Goal: Information Seeking & Learning: Learn about a topic

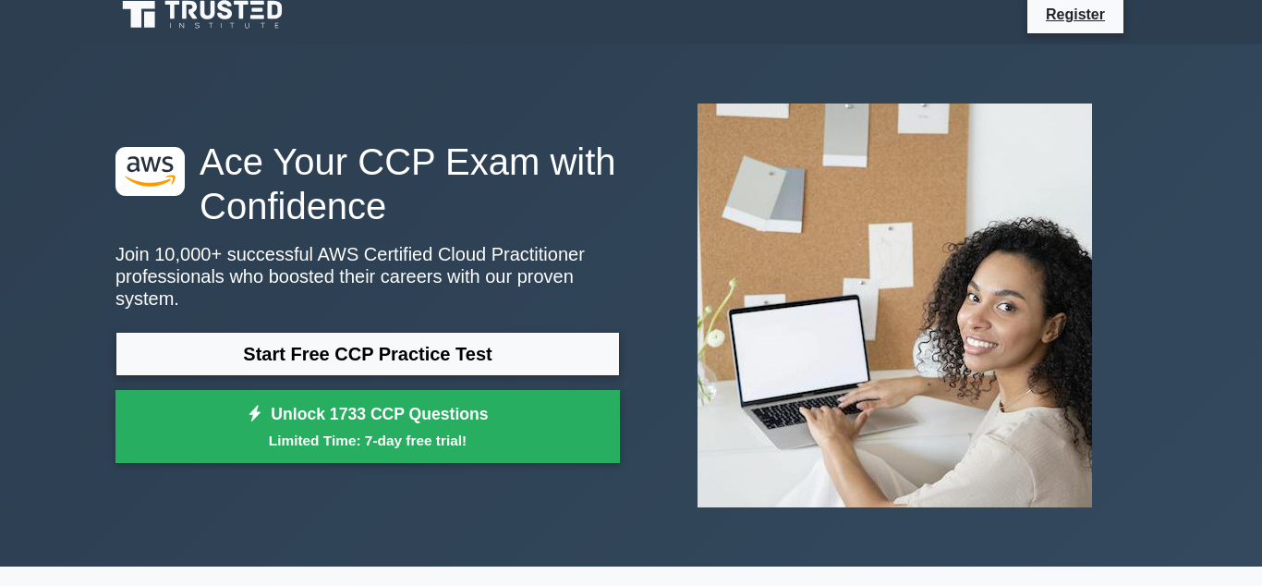
scroll to position [16, 0]
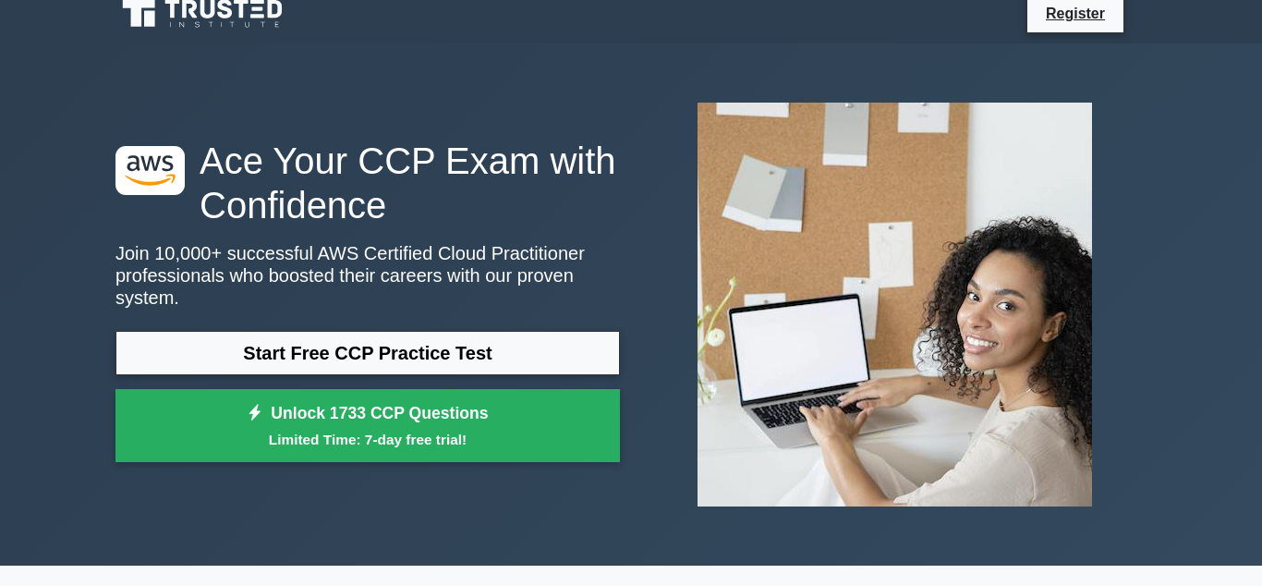
click at [427, 331] on link "Start Free CCP Practice Test" at bounding box center [367, 353] width 504 height 44
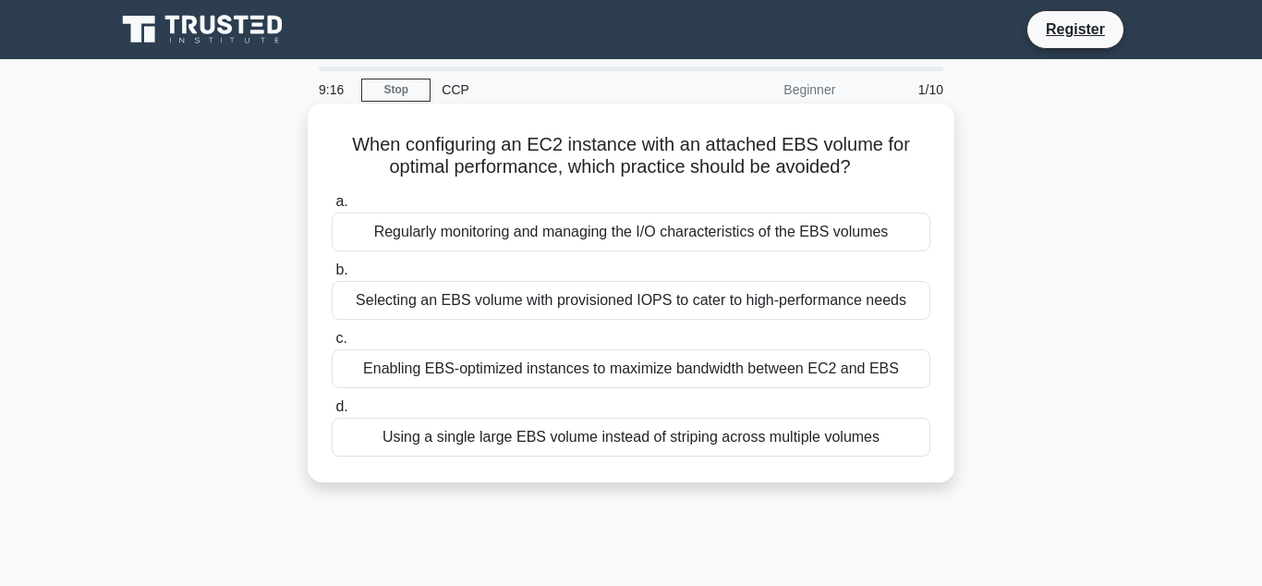
click at [589, 432] on div "Using a single large EBS volume instead of striping across multiple volumes" at bounding box center [631, 436] width 598 height 39
click at [332, 413] on input "d. Using a single large EBS volume instead of striping across multiple volumes" at bounding box center [332, 407] width 0 height 12
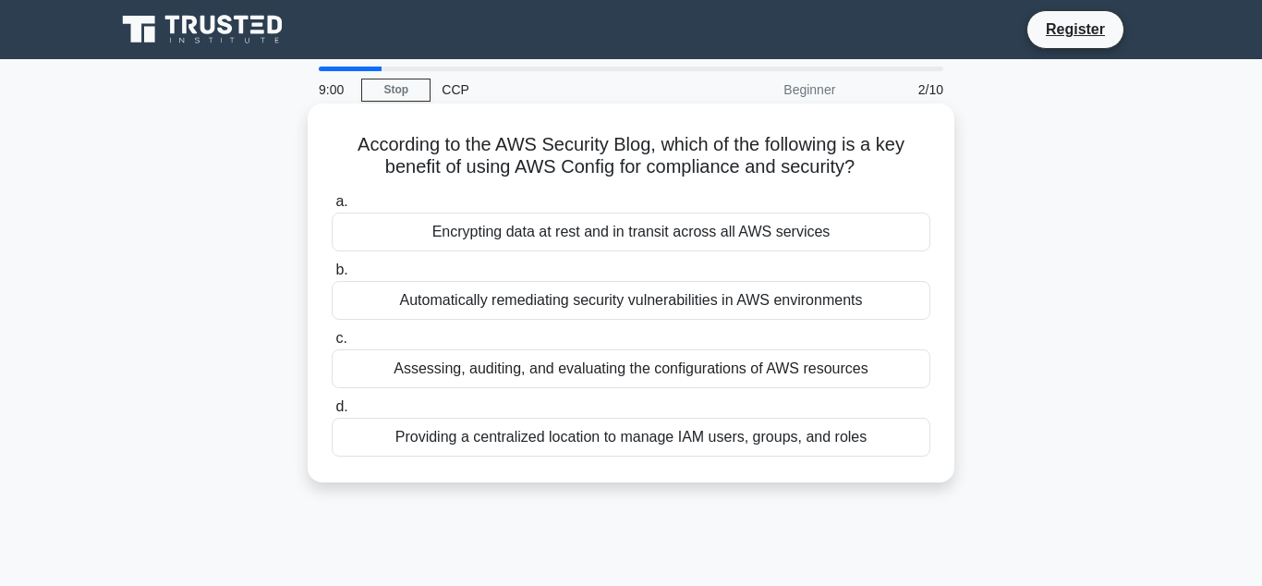
click at [617, 436] on div "Providing a centralized location to manage IAM users, groups, and roles" at bounding box center [631, 436] width 598 height 39
click at [332, 413] on input "d. Providing a centralized location to manage IAM users, groups, and roles" at bounding box center [332, 407] width 0 height 12
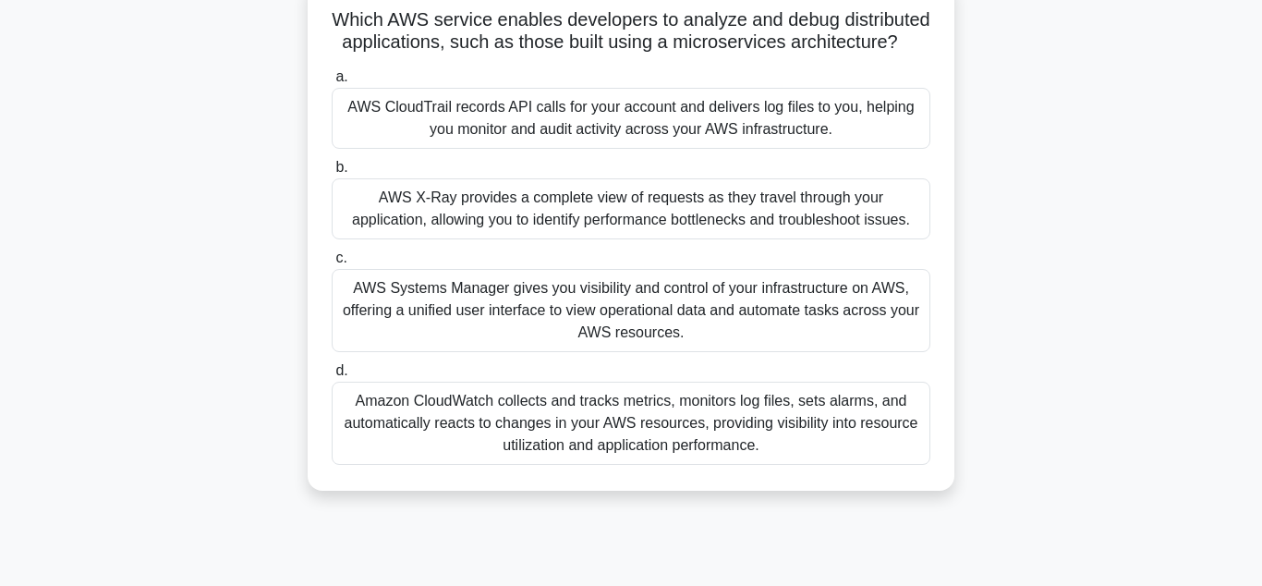
scroll to position [133, 0]
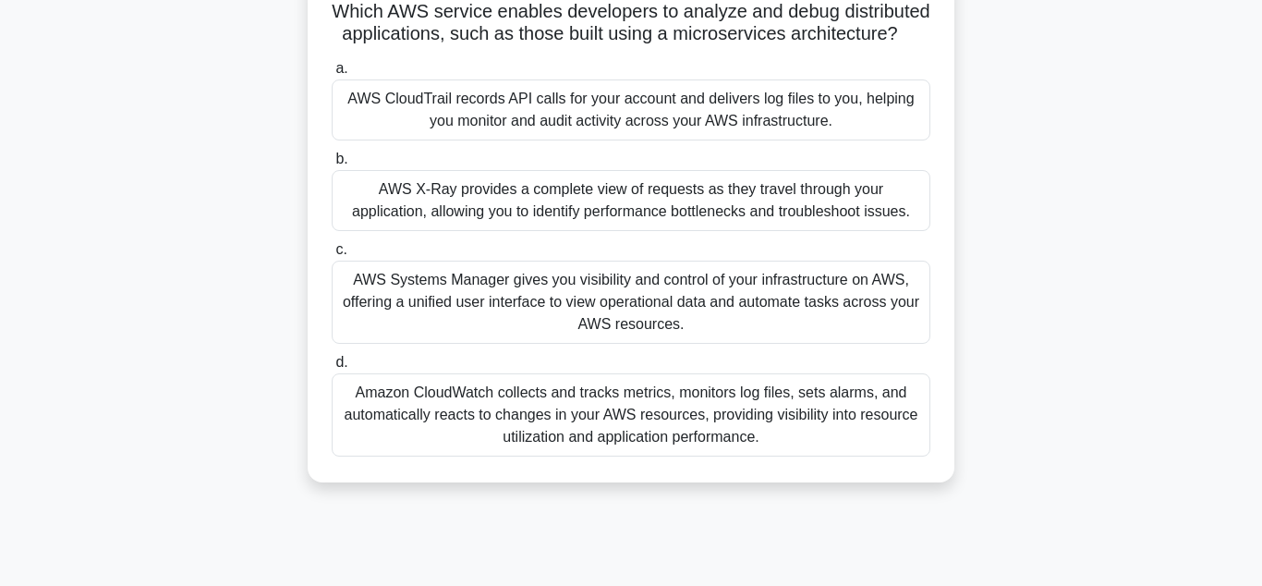
click at [586, 441] on div "Amazon CloudWatch collects and tracks metrics, monitors log files, sets alarms,…" at bounding box center [631, 414] width 598 height 83
click at [332, 369] on input "d. Amazon CloudWatch collects and tracks metrics, monitors log files, sets alar…" at bounding box center [332, 362] width 0 height 12
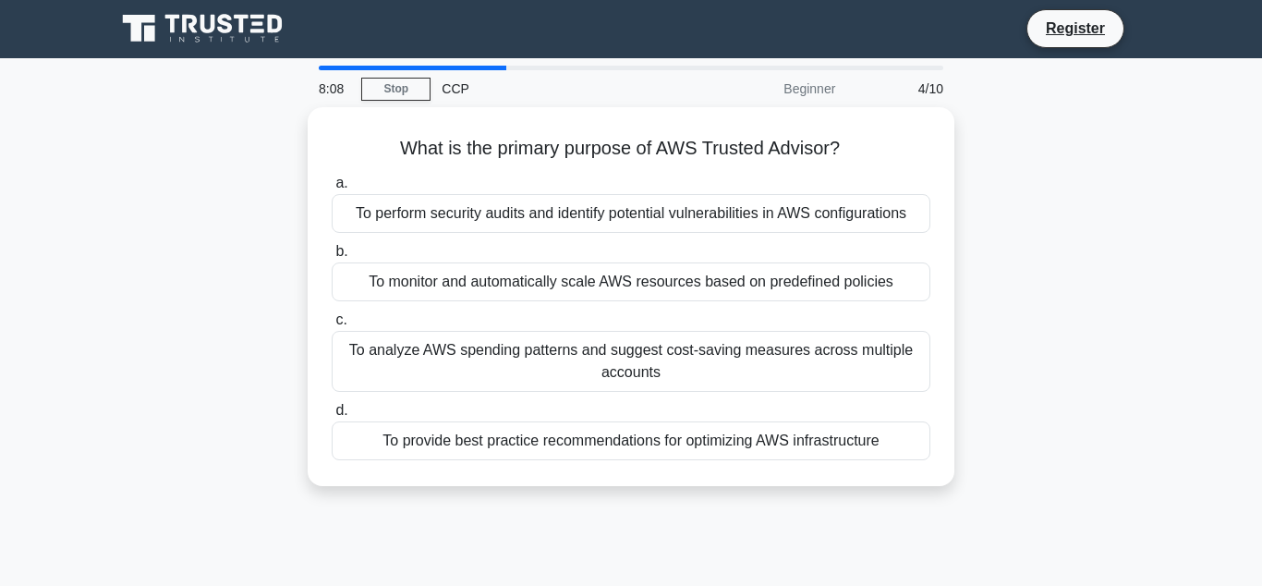
scroll to position [0, 0]
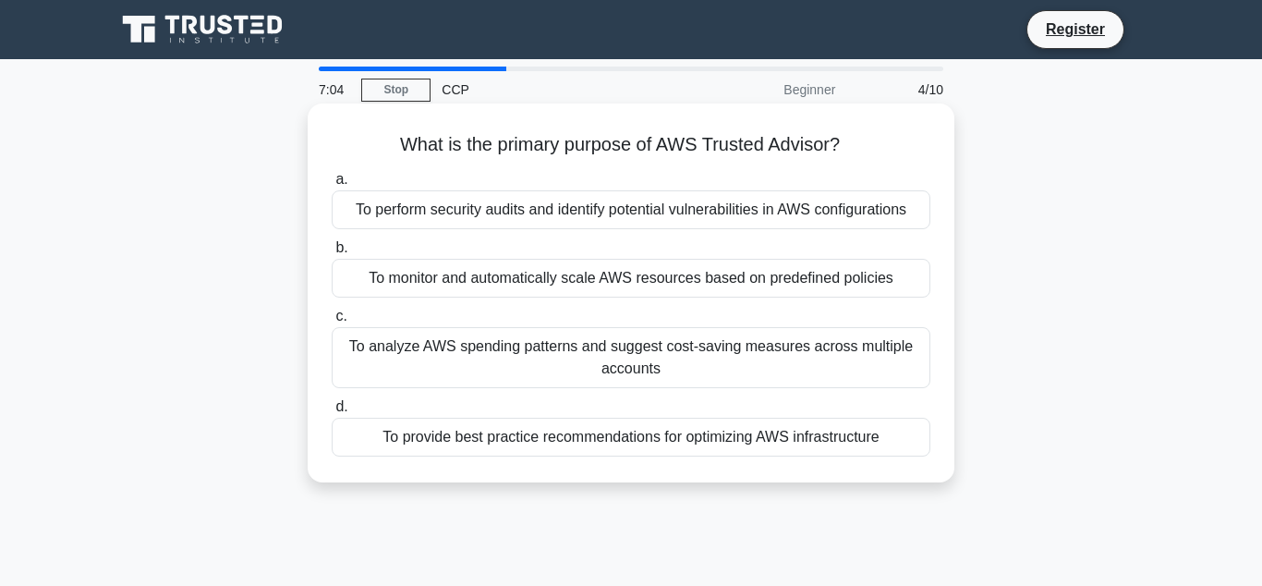
click at [598, 212] on div "To perform security audits and identify potential vulnerabilities in AWS config…" at bounding box center [631, 209] width 598 height 39
click at [332, 186] on input "a. To perform security audits and identify potential vulnerabilities in AWS con…" at bounding box center [332, 180] width 0 height 12
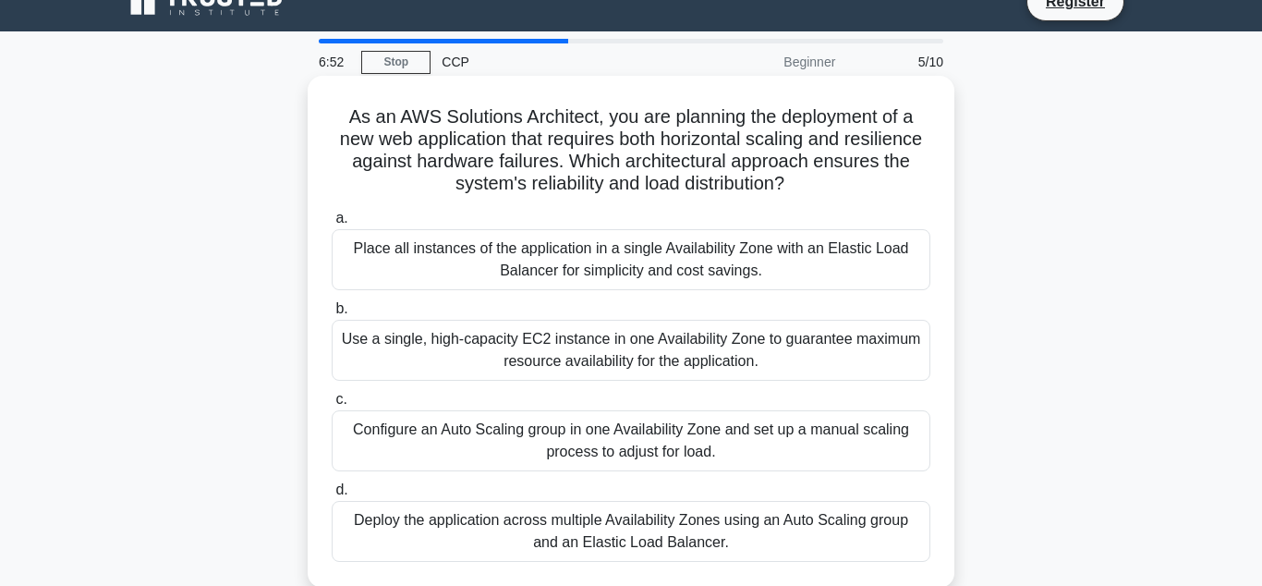
scroll to position [27, 0]
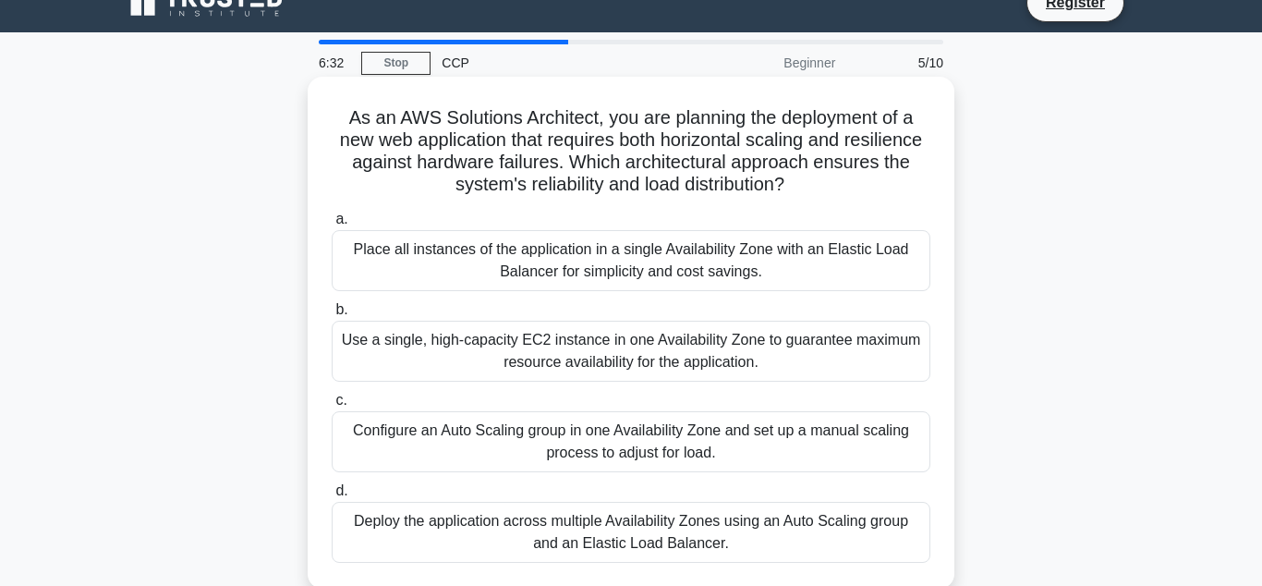
click at [576, 517] on div "Deploy the application across multiple Availability Zones using an Auto Scaling…" at bounding box center [631, 531] width 598 height 61
click at [332, 497] on input "d. Deploy the application across multiple Availability Zones using an Auto Scal…" at bounding box center [332, 491] width 0 height 12
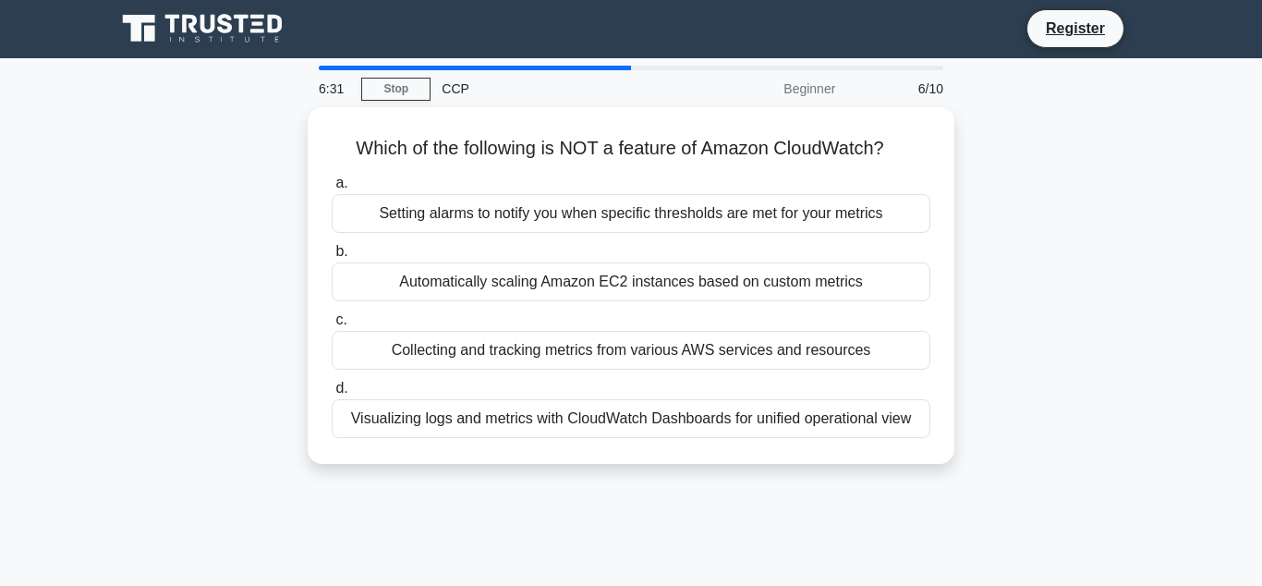
scroll to position [0, 0]
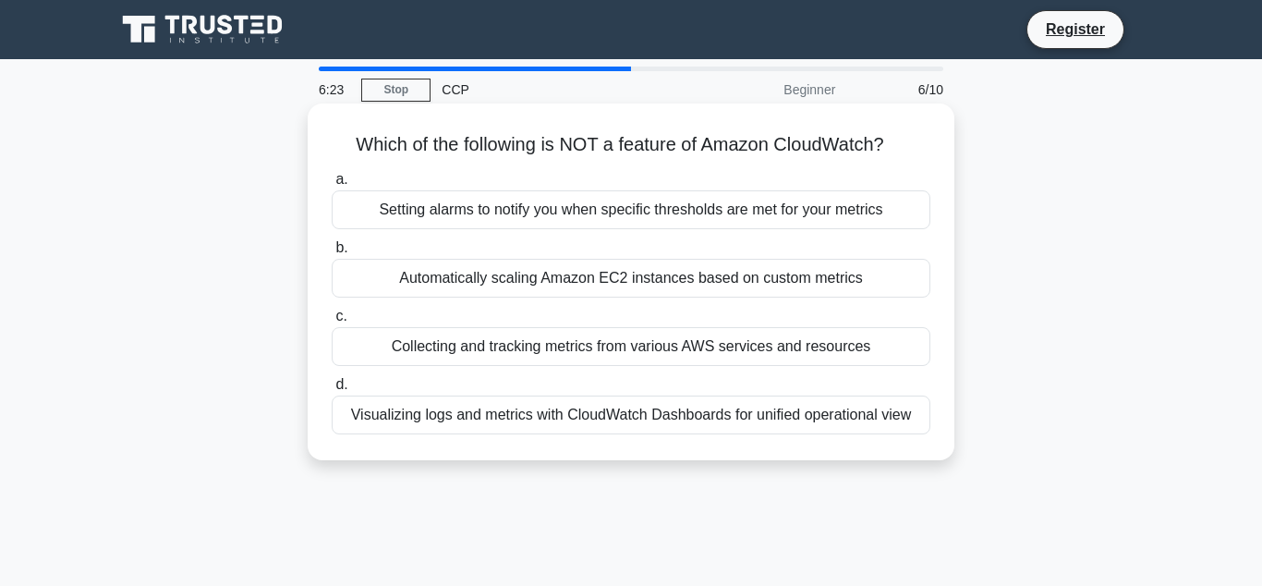
click at [694, 299] on div "a. Setting alarms to notify you when specific thresholds are met for your metri…" at bounding box center [630, 300] width 621 height 273
click at [654, 284] on div "Automatically scaling Amazon EC2 instances based on custom metrics" at bounding box center [631, 278] width 598 height 39
click at [332, 254] on input "b. Automatically scaling Amazon EC2 instances based on custom metrics" at bounding box center [332, 248] width 0 height 12
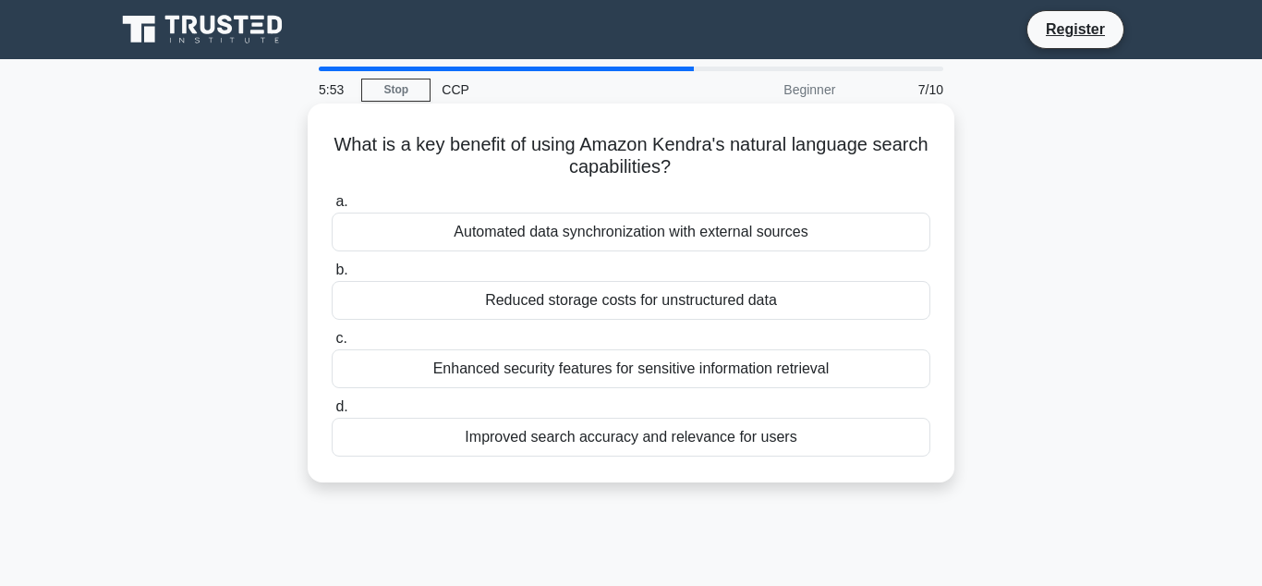
click at [634, 445] on div "Improved search accuracy and relevance for users" at bounding box center [631, 436] width 598 height 39
click at [332, 413] on input "d. Improved search accuracy and relevance for users" at bounding box center [332, 407] width 0 height 12
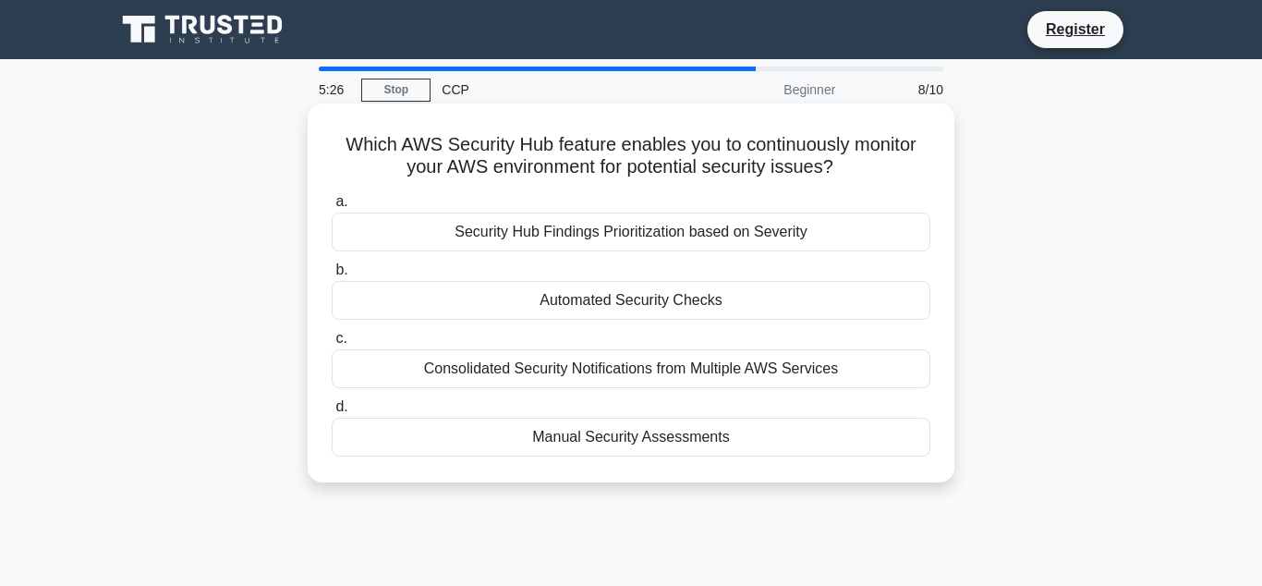
click at [785, 400] on label "d. Manual Security Assessments" at bounding box center [631, 425] width 598 height 61
click at [332, 401] on input "d. Manual Security Assessments" at bounding box center [332, 407] width 0 height 12
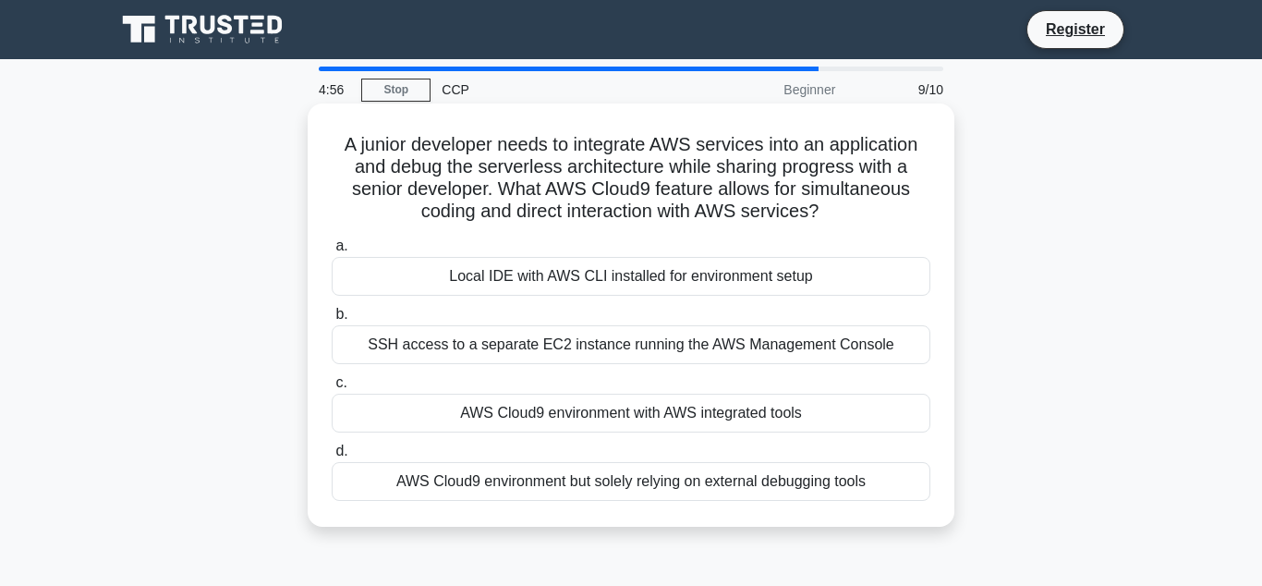
click at [521, 342] on div "SSH access to a separate EC2 instance running the AWS Management Console" at bounding box center [631, 344] width 598 height 39
click at [332, 320] on input "b. SSH access to a separate EC2 instance running the AWS Management Console" at bounding box center [332, 314] width 0 height 12
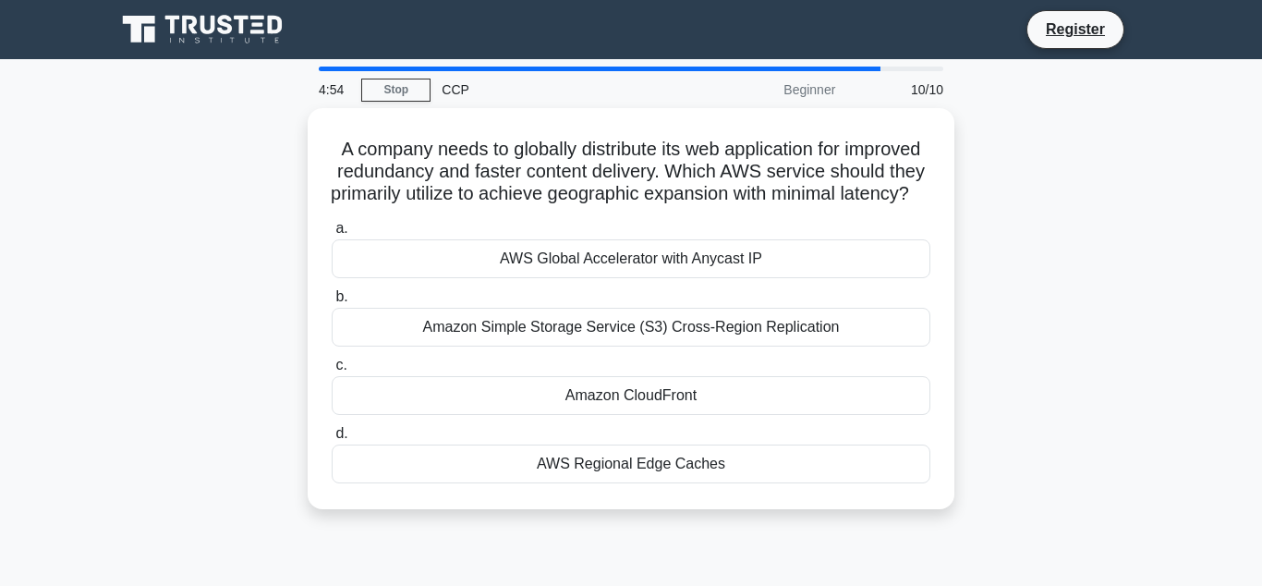
click at [521, 342] on div "Amazon Simple Storage Service (S3) Cross-Region Replication" at bounding box center [631, 327] width 598 height 39
click at [332, 303] on input "b. Amazon Simple Storage Service (S3) Cross-Region Replication" at bounding box center [332, 297] width 0 height 12
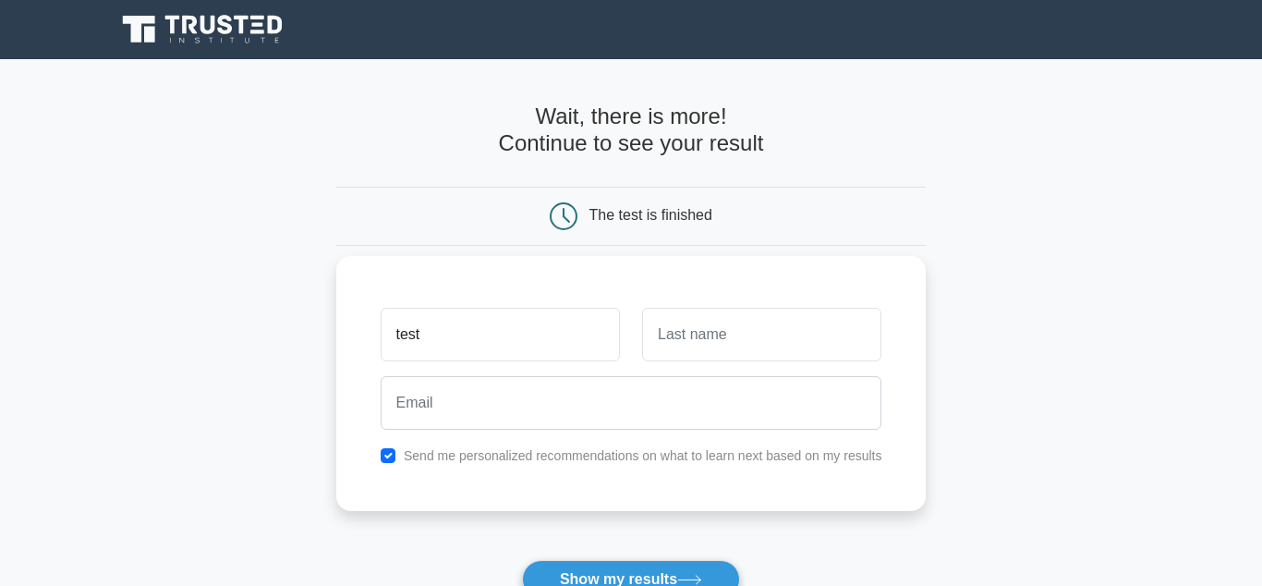
type input "test"
click at [721, 327] on input "te" at bounding box center [761, 335] width 239 height 54
type input "test"
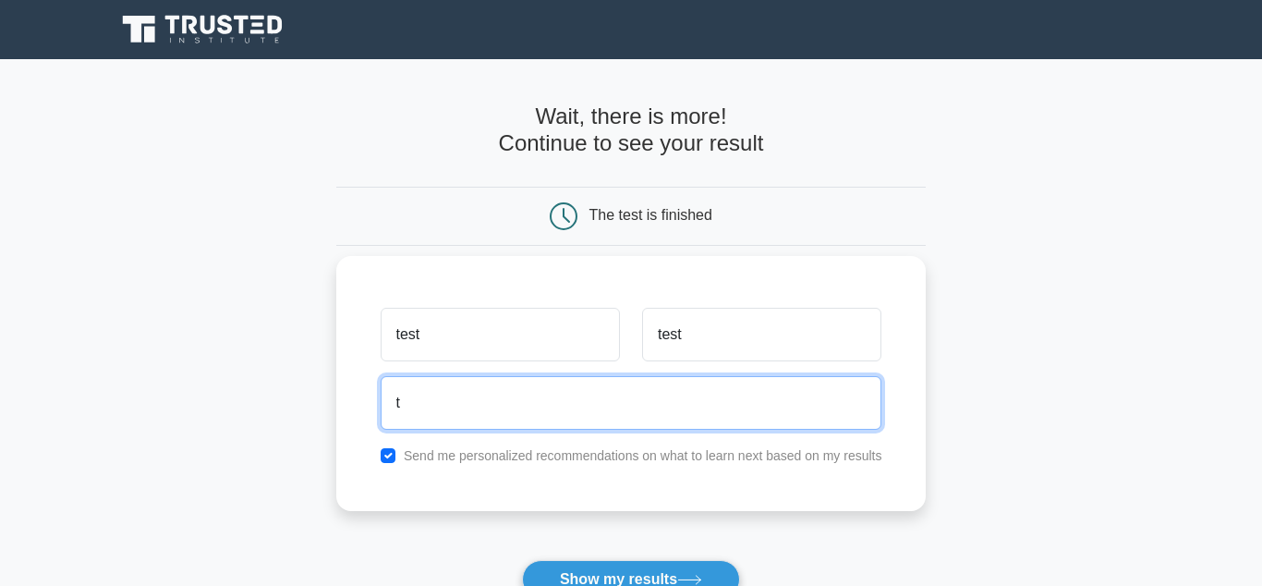
click at [571, 416] on input "t" at bounding box center [631, 403] width 501 height 54
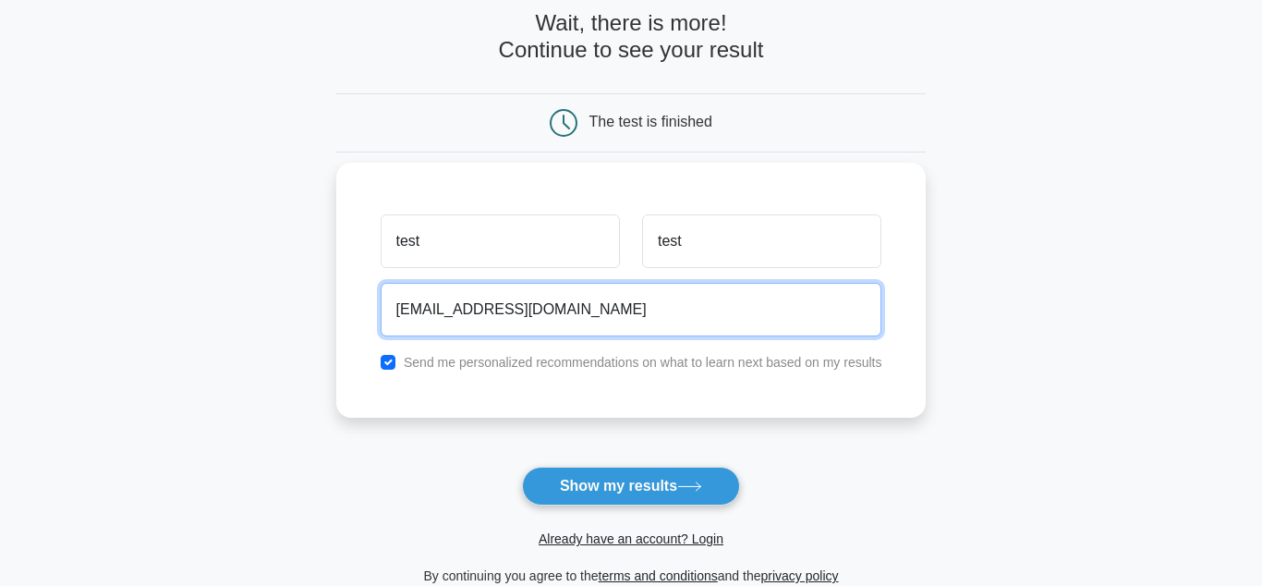
scroll to position [94, 0]
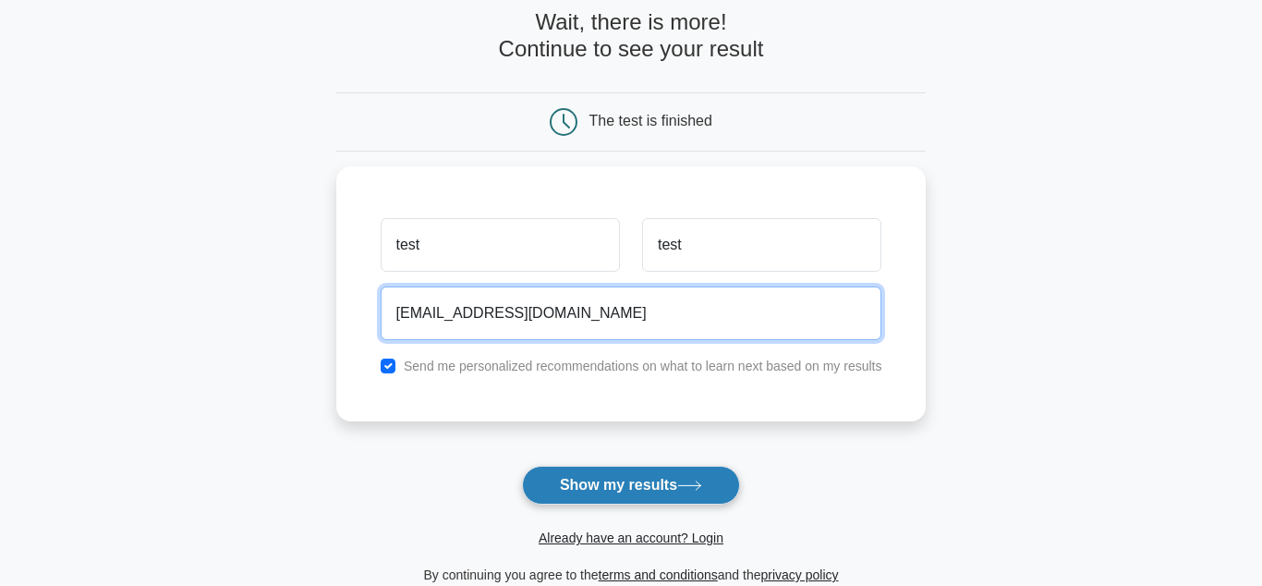
type input "test@gmail.com"
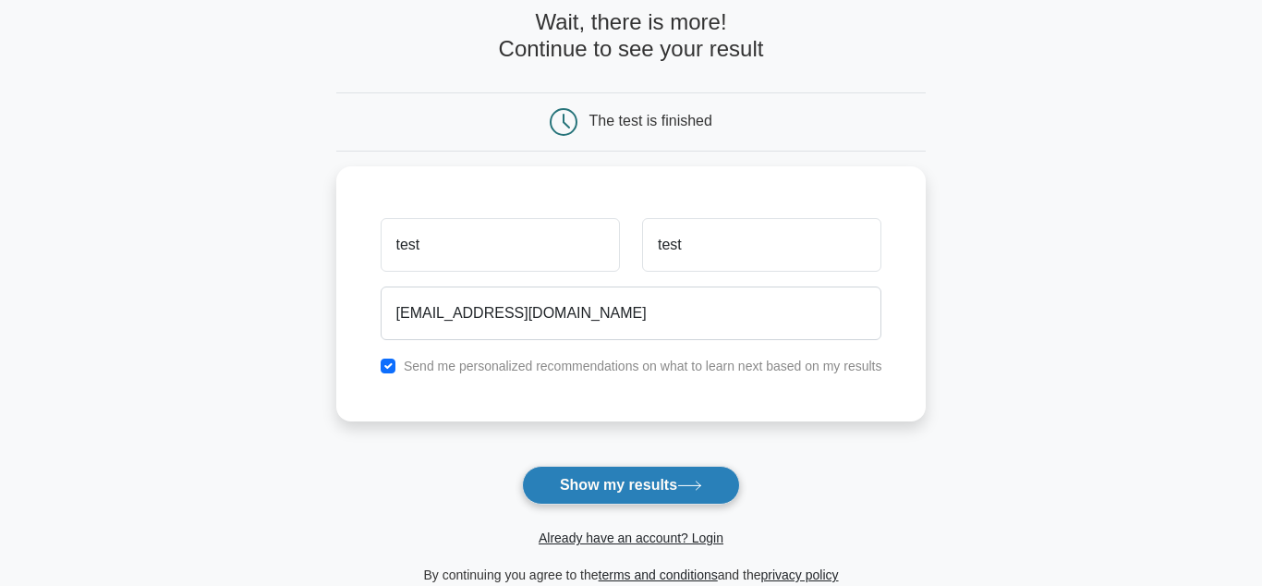
click at [669, 489] on button "Show my results" at bounding box center [631, 484] width 218 height 39
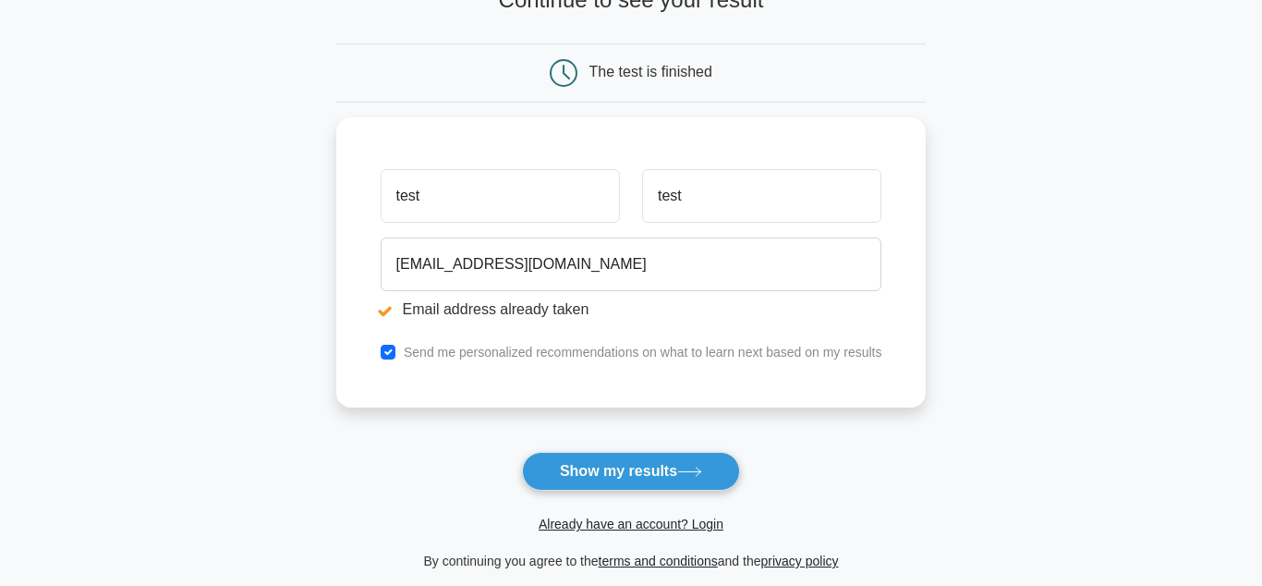
scroll to position [208, 0]
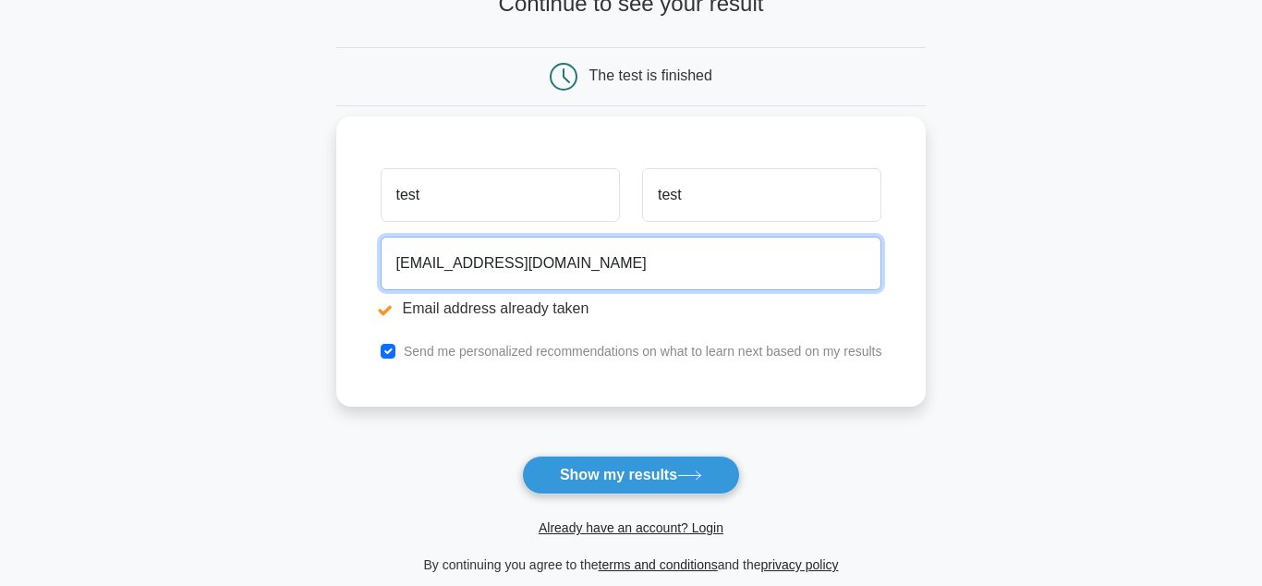
click at [496, 268] on input "[EMAIL_ADDRESS][DOMAIN_NAME]" at bounding box center [631, 263] width 501 height 54
paste input "gipag22176@mardiek"
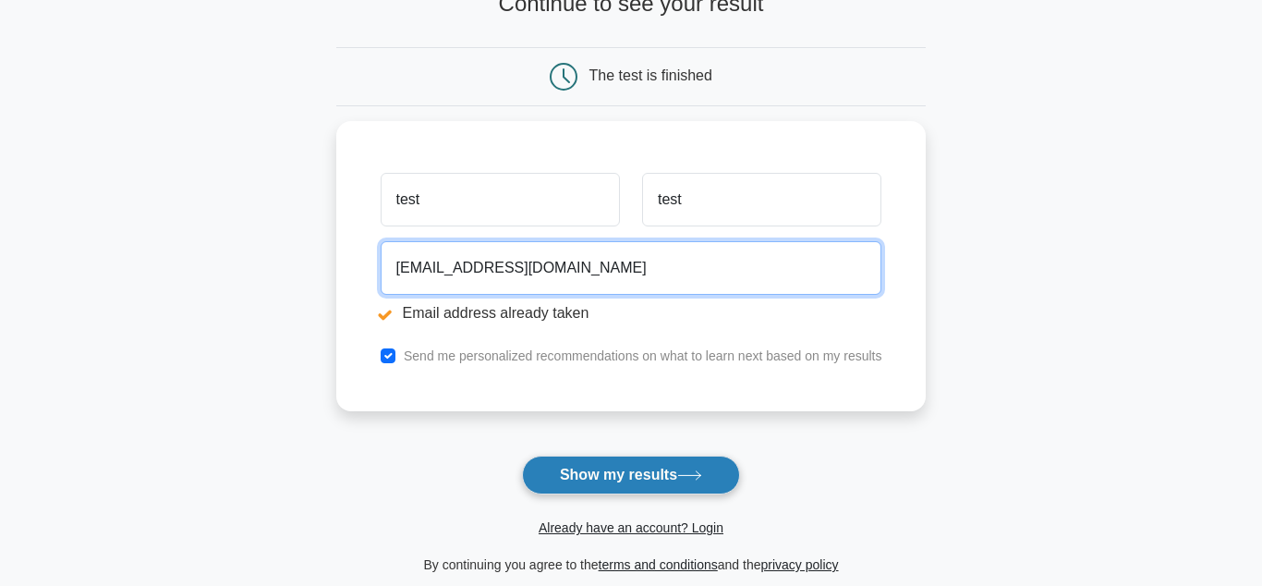
type input "gipag22176@mardiek.com"
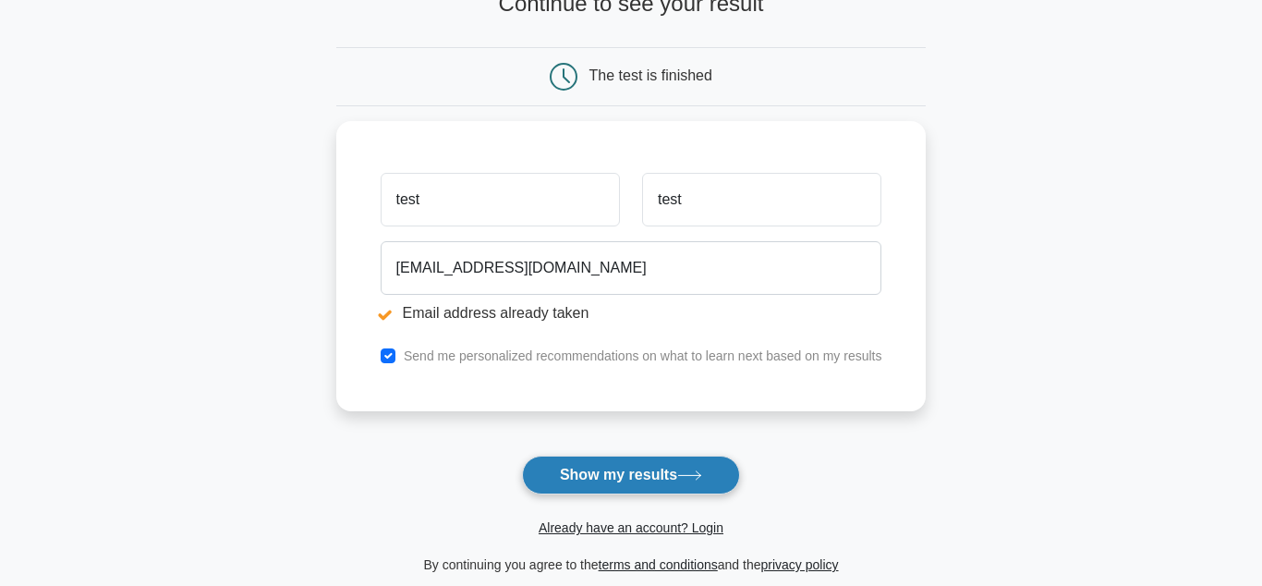
click at [593, 463] on button "Show my results" at bounding box center [631, 474] width 218 height 39
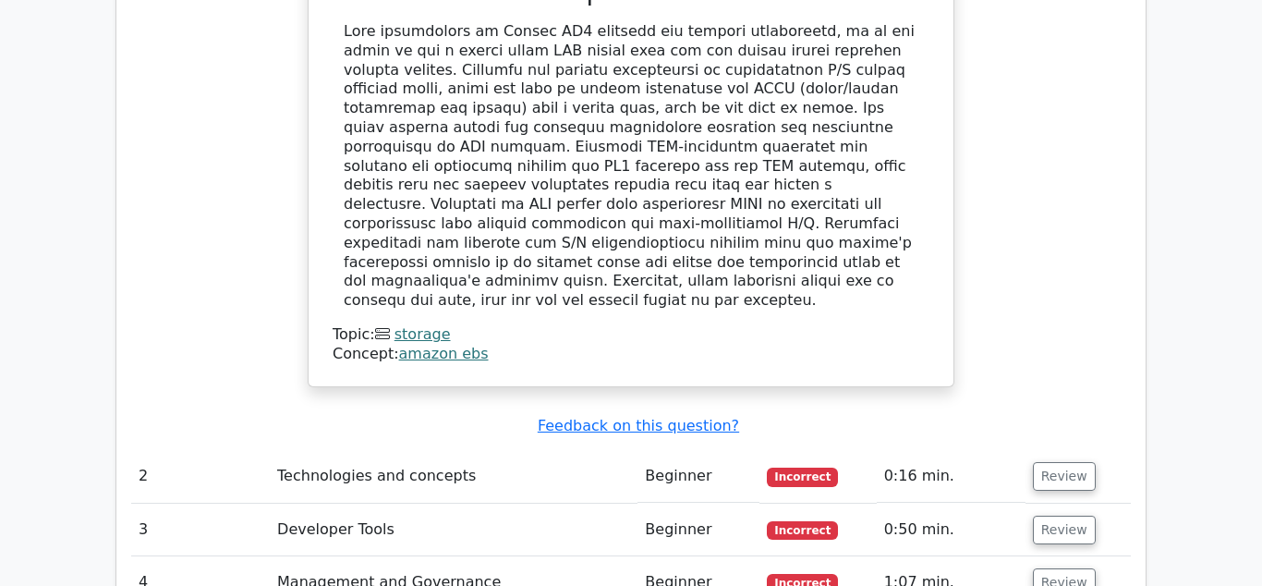
scroll to position [2169, 0]
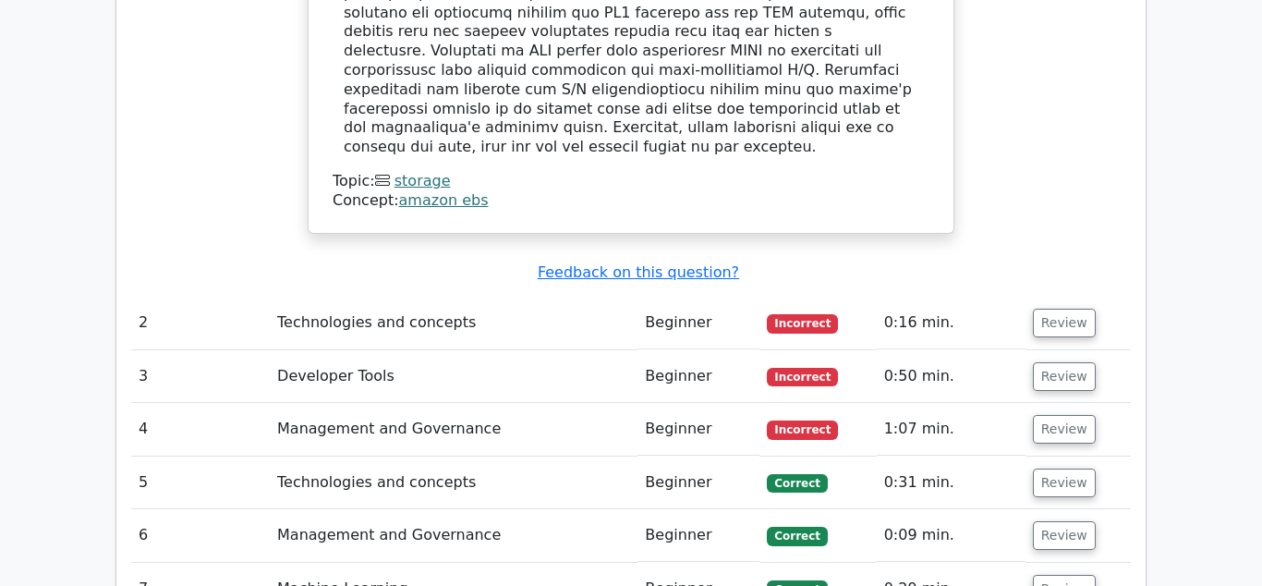
click at [602, 296] on td "Technologies and concepts" at bounding box center [454, 322] width 368 height 53
click at [1056, 308] on button "Review" at bounding box center [1064, 322] width 63 height 29
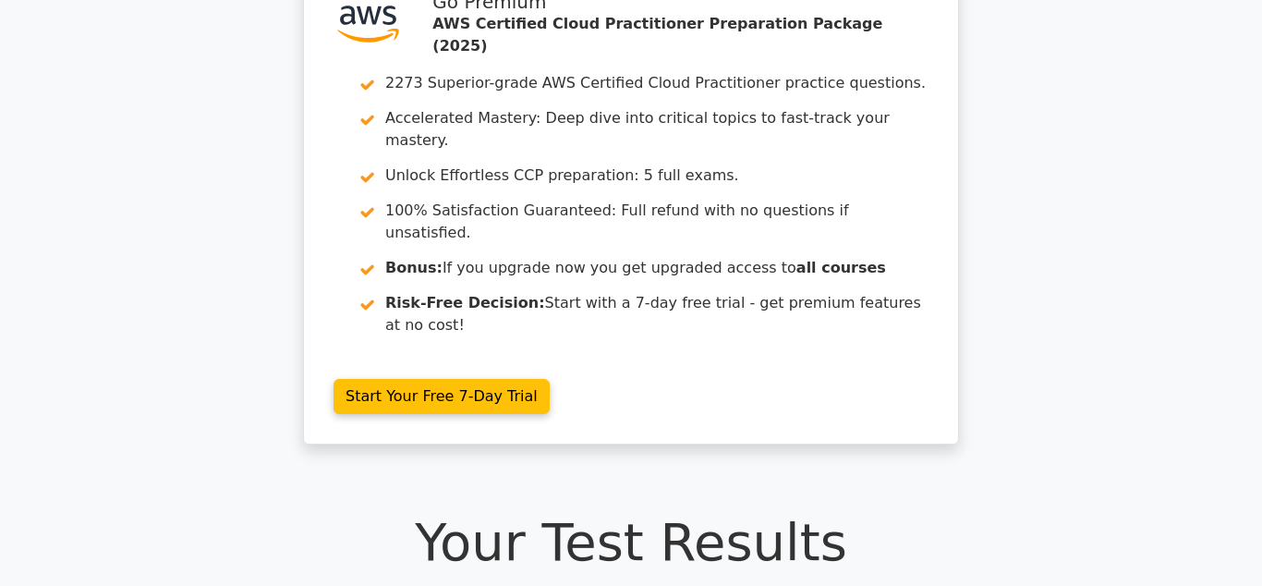
scroll to position [0, 0]
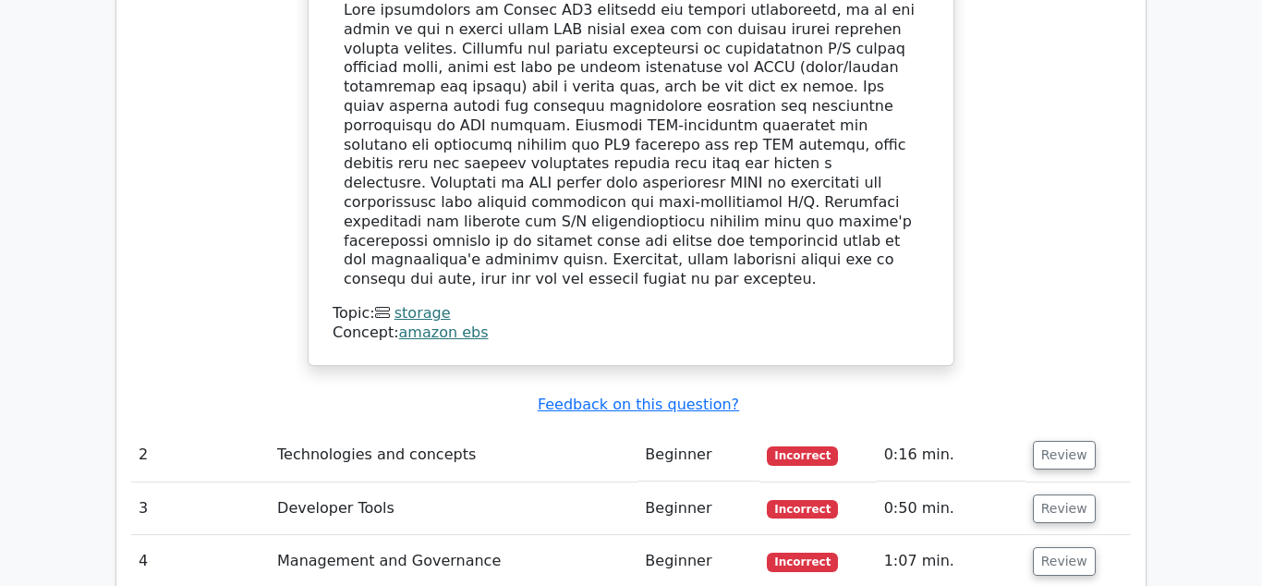
scroll to position [2036, 0]
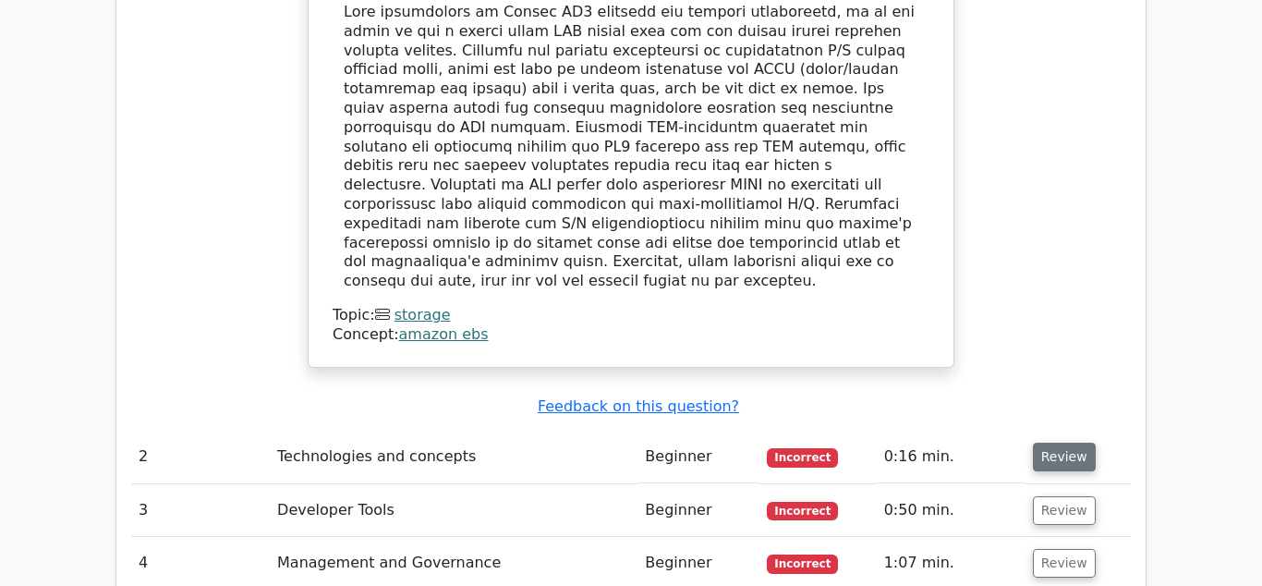
click at [1065, 442] on button "Review" at bounding box center [1064, 456] width 63 height 29
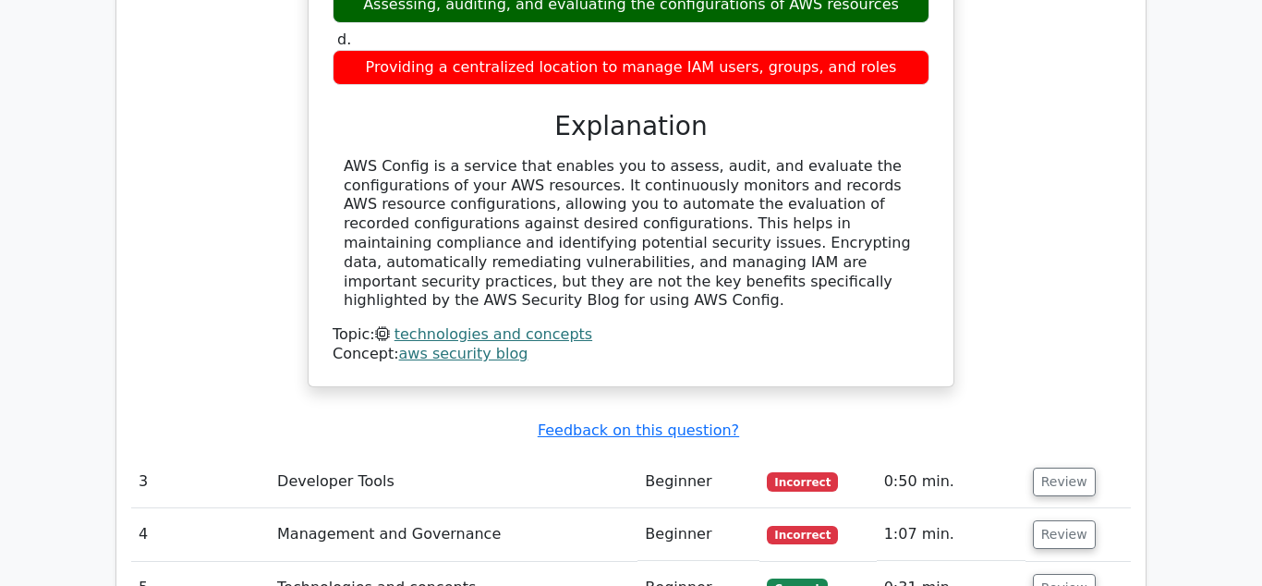
scroll to position [2829, 0]
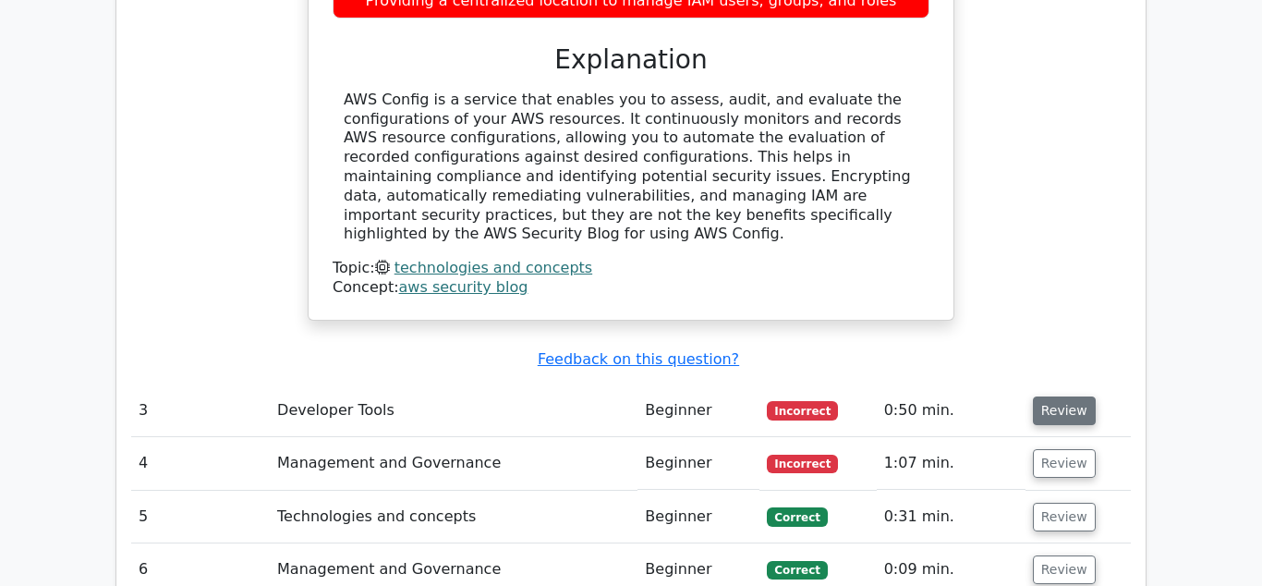
click at [1058, 396] on button "Review" at bounding box center [1064, 410] width 63 height 29
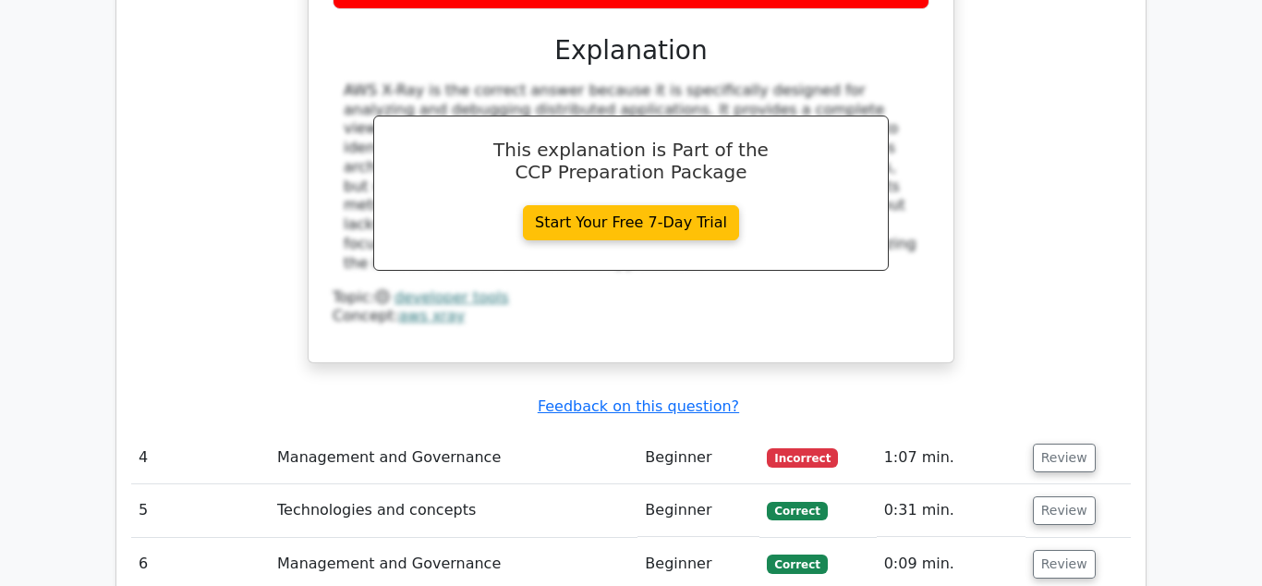
scroll to position [3740, 0]
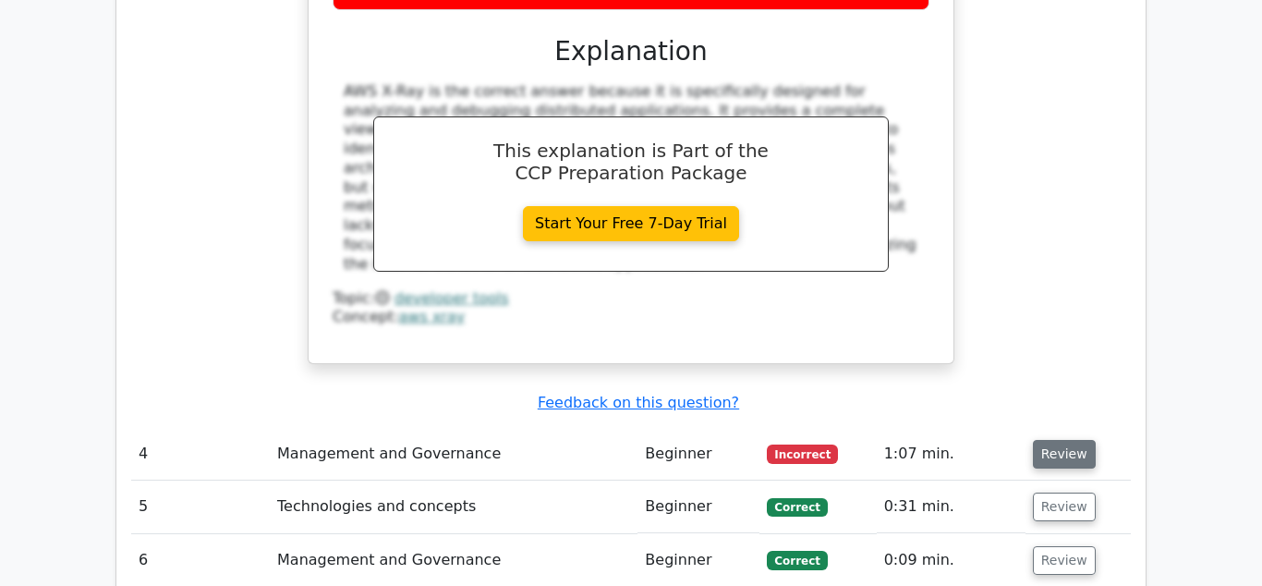
click at [1055, 440] on button "Review" at bounding box center [1064, 454] width 63 height 29
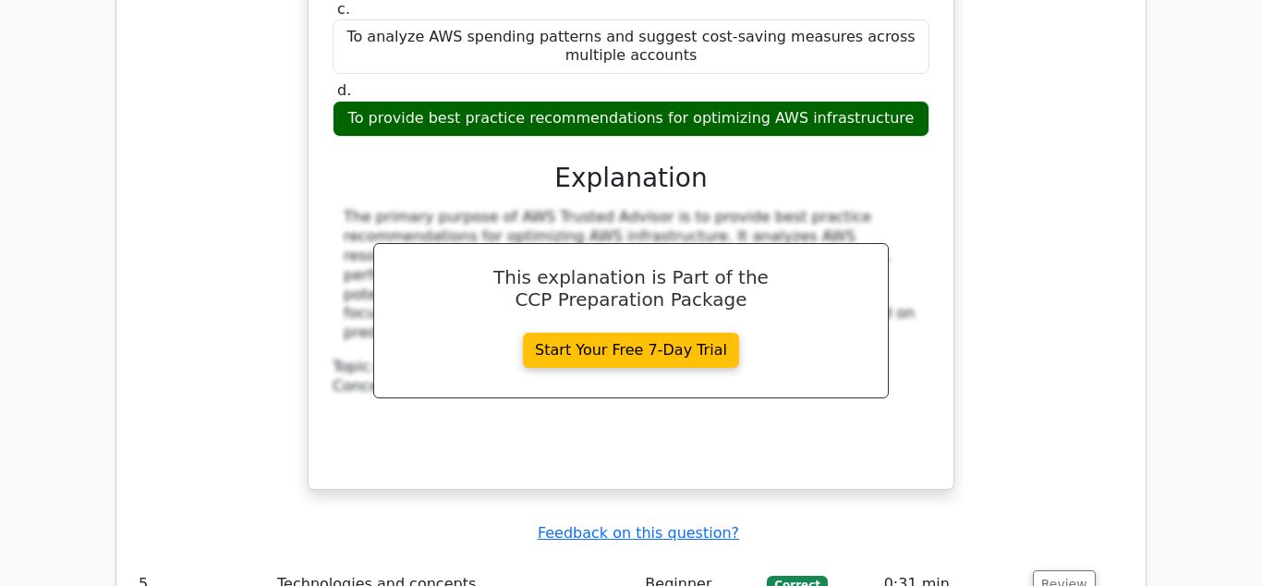
scroll to position [4649, 0]
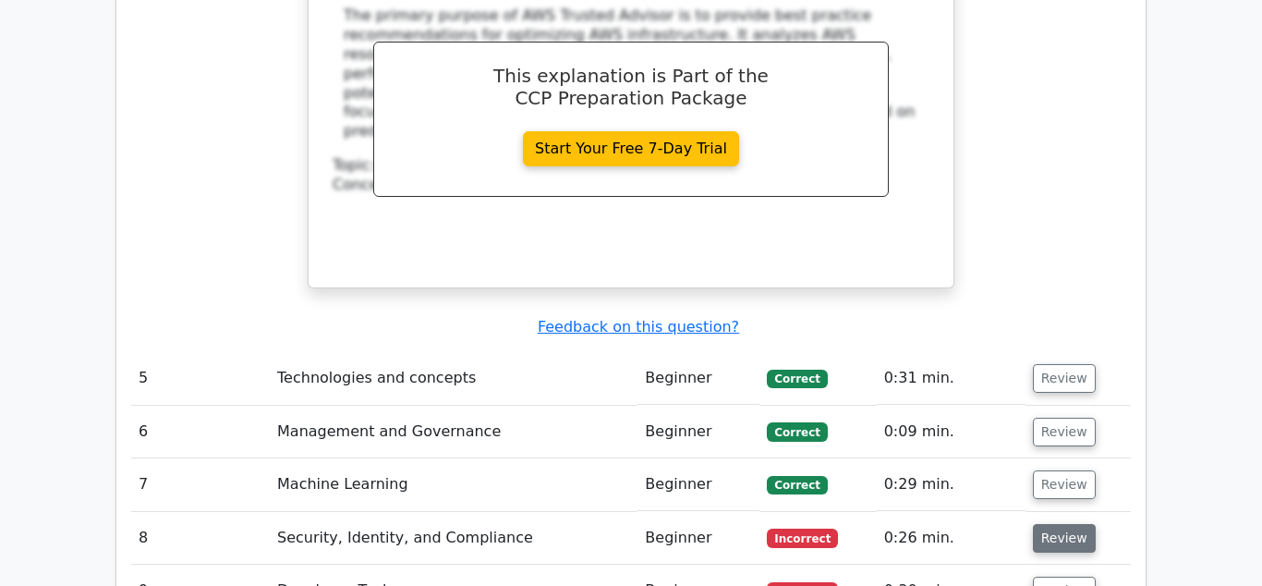
click at [1046, 524] on button "Review" at bounding box center [1064, 538] width 63 height 29
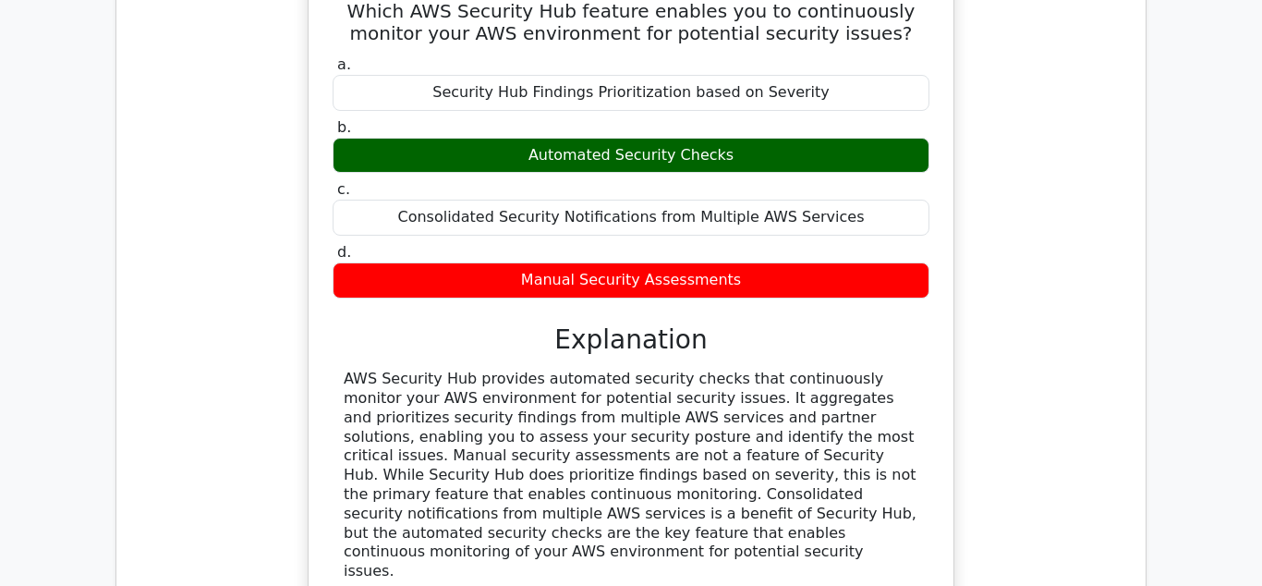
scroll to position [5460, 0]
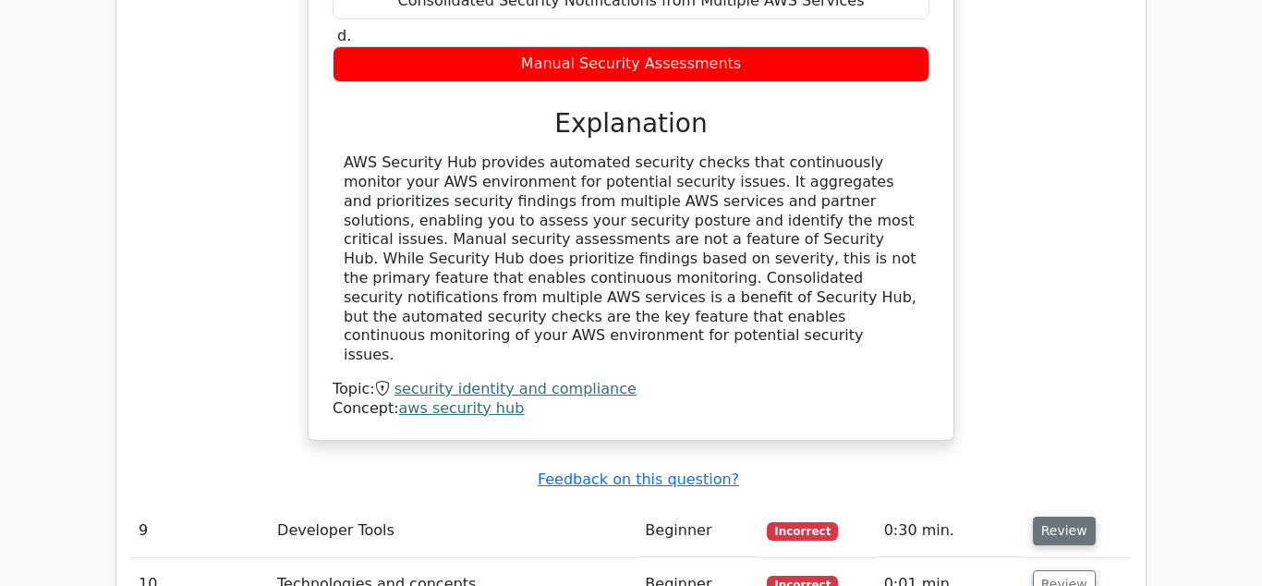
click at [1082, 516] on button "Review" at bounding box center [1064, 530] width 63 height 29
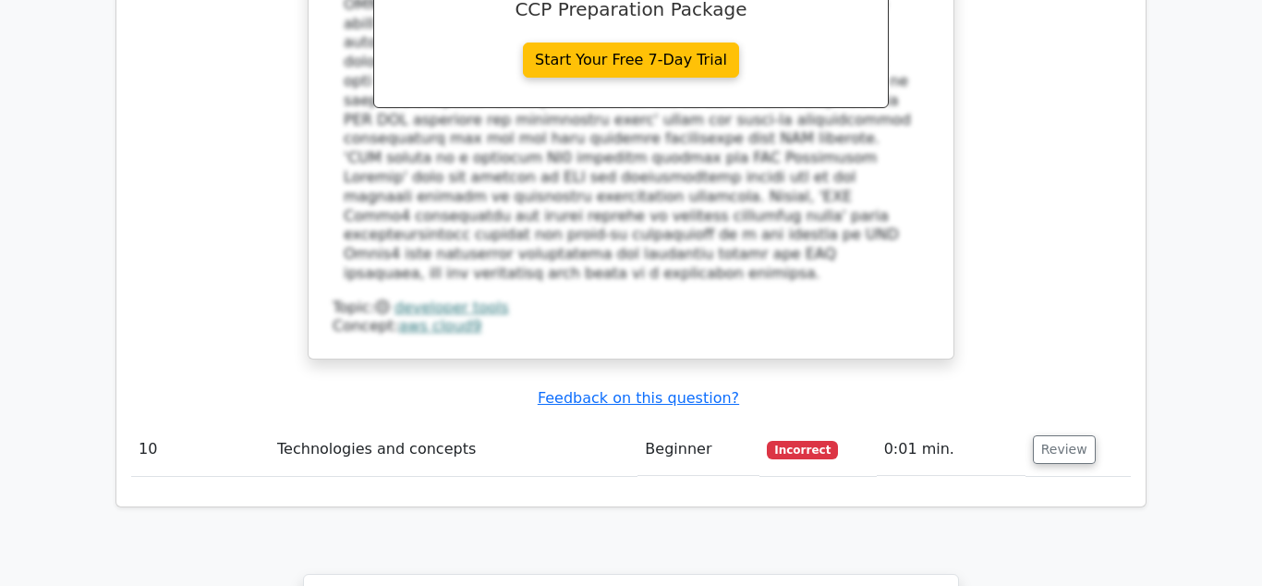
scroll to position [6589, 0]
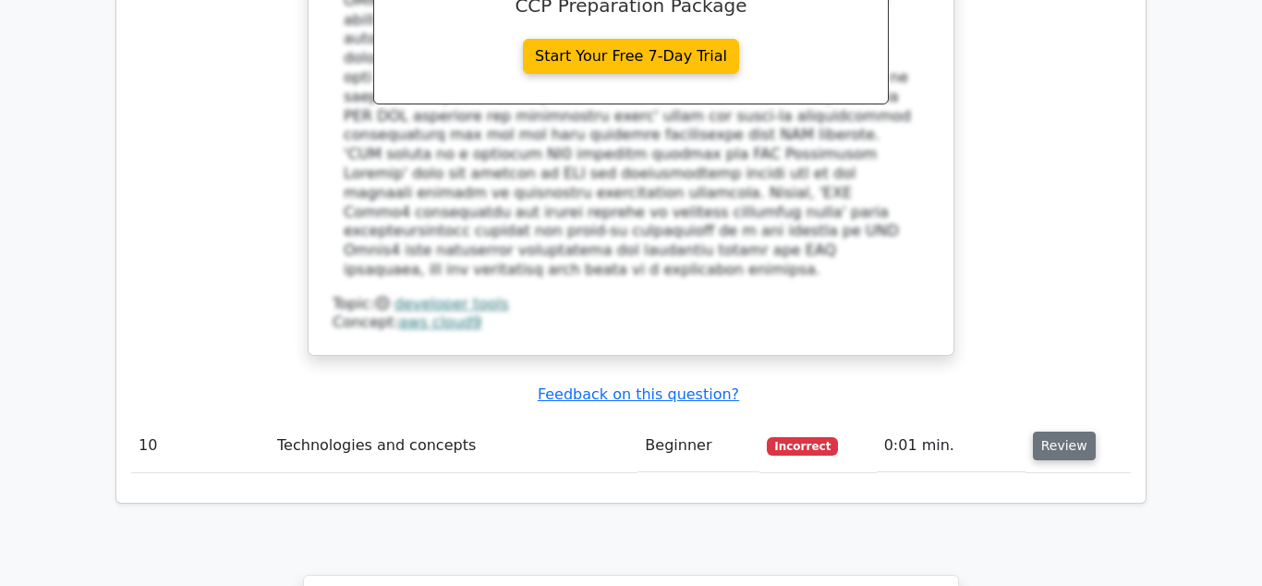
click at [1062, 431] on button "Review" at bounding box center [1064, 445] width 63 height 29
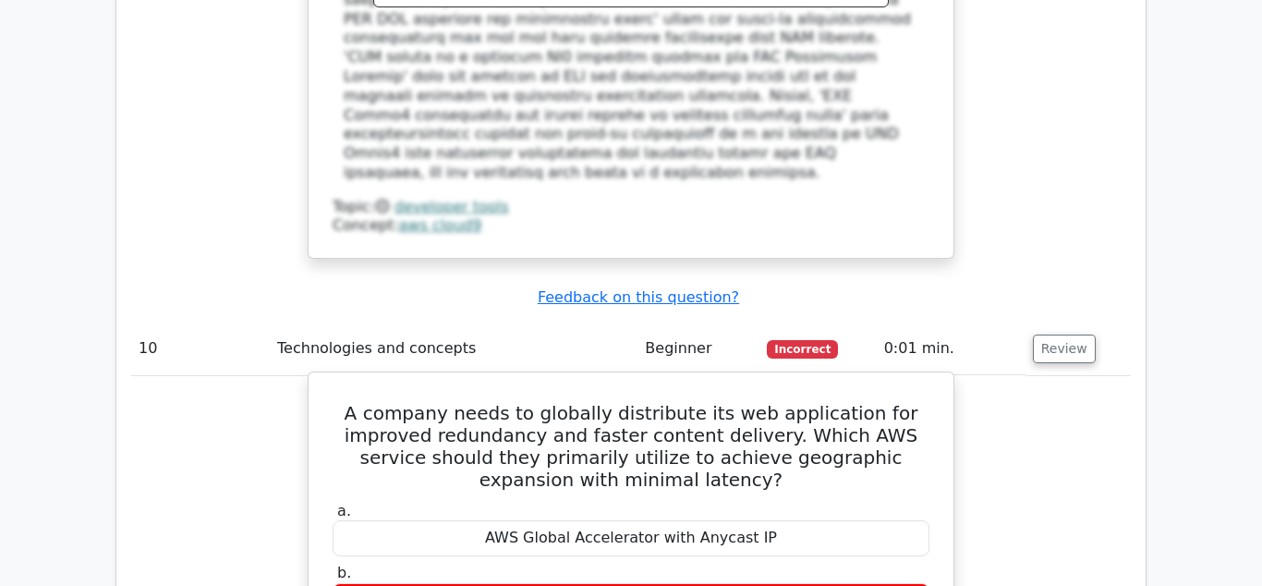
scroll to position [6688, 0]
